Goal: Information Seeking & Learning: Check status

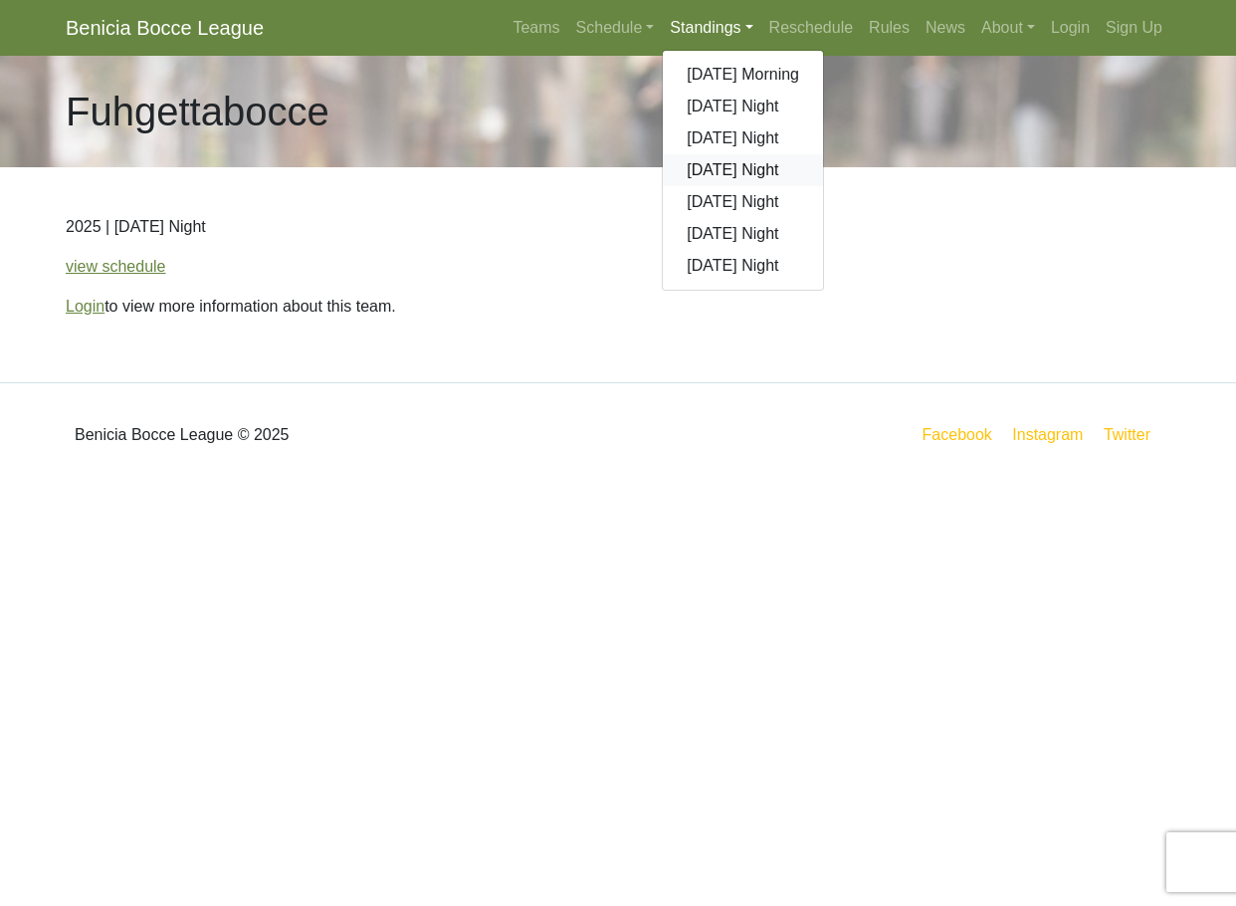
click at [725, 169] on link "[DATE] Night" at bounding box center [743, 170] width 160 height 32
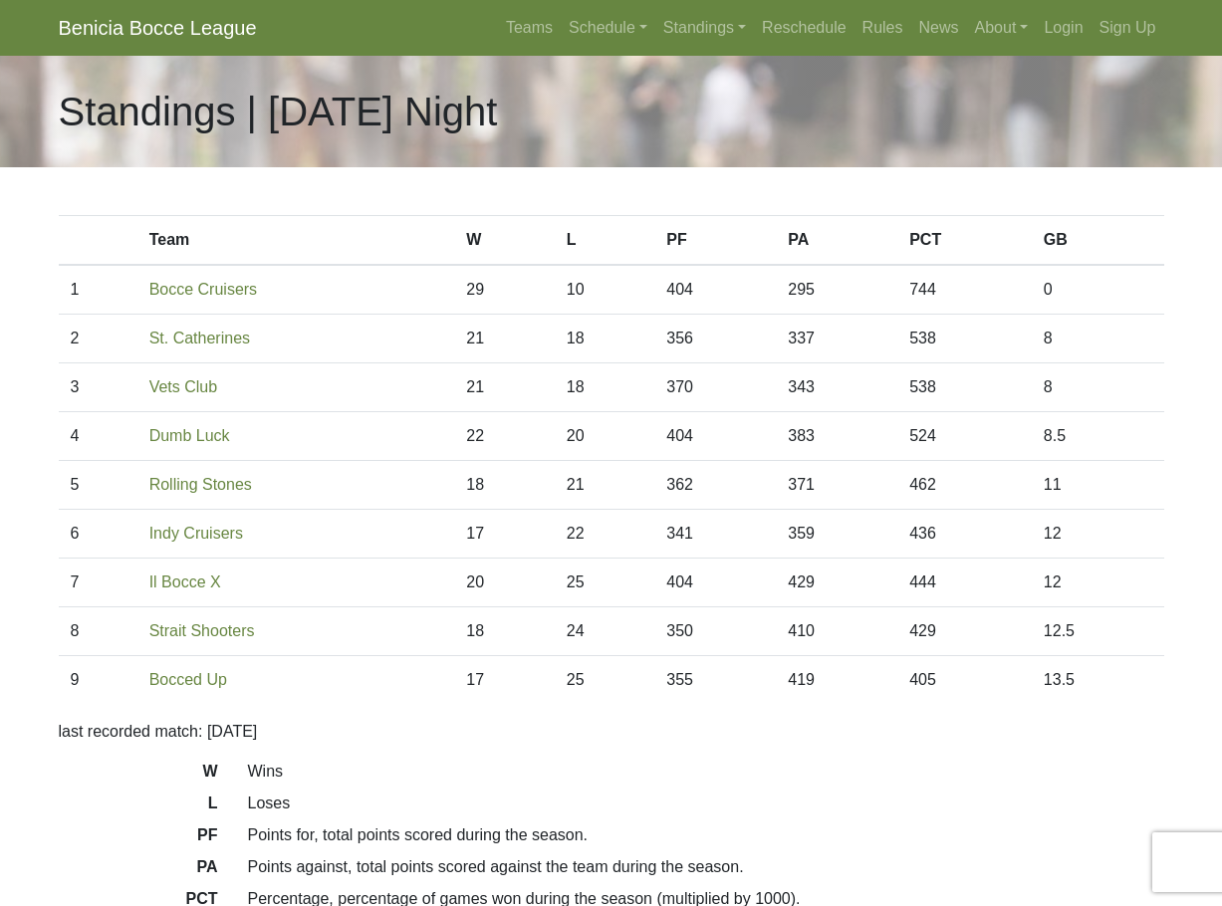
click at [390, 219] on th "Team" at bounding box center [296, 241] width 318 height 50
